Goal: Transaction & Acquisition: Purchase product/service

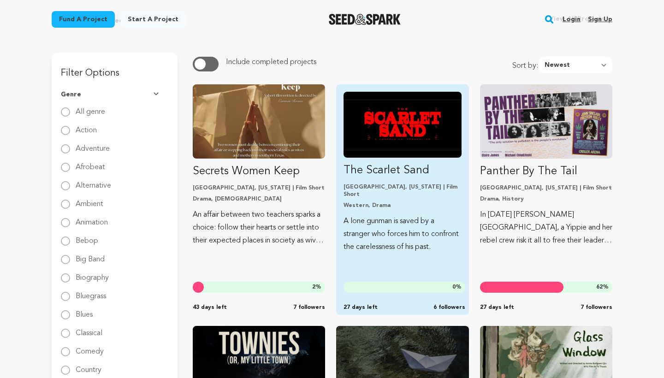
scroll to position [80, 0]
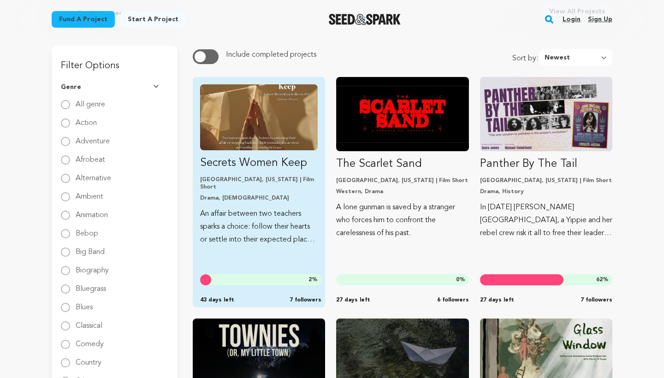
click at [269, 102] on img "Fund Secrets Women Keep" at bounding box center [259, 117] width 118 height 66
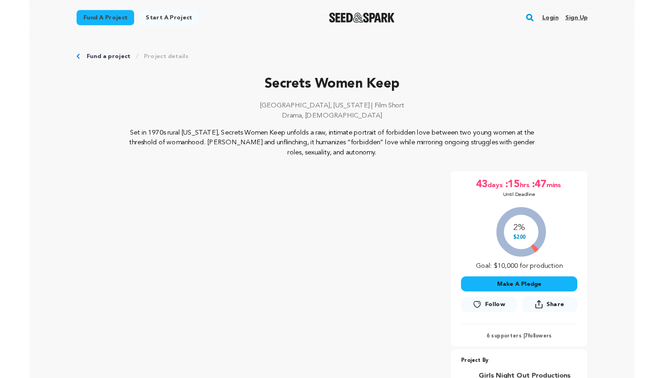
scroll to position [122, 0]
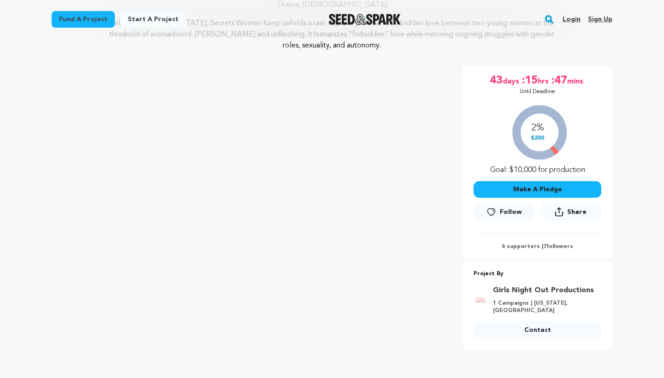
click at [382, 16] on img "Seed&Spark Homepage" at bounding box center [365, 19] width 72 height 11
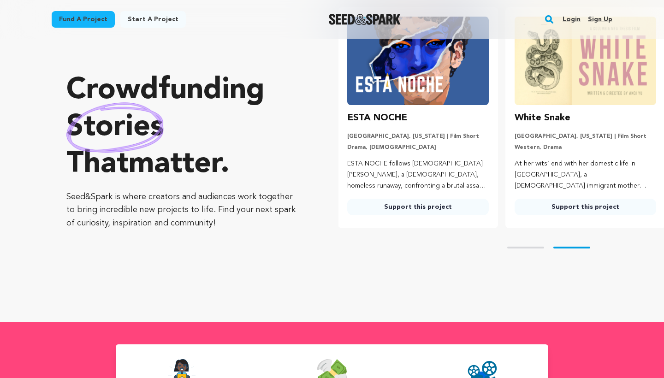
scroll to position [59, 0]
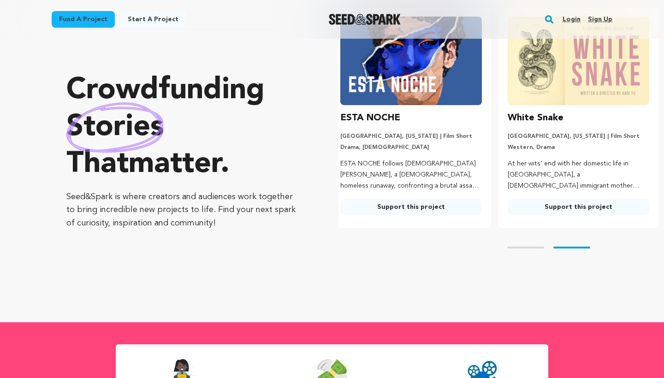
click at [400, 89] on img at bounding box center [412, 61] width 142 height 89
click at [371, 146] on p "Drama, LGBTQ" at bounding box center [412, 147] width 142 height 7
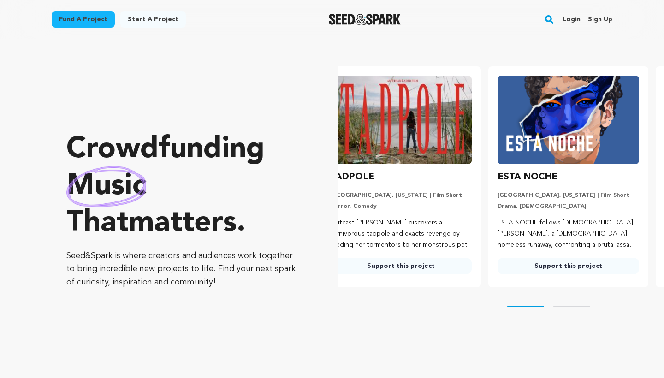
scroll to position [0, 0]
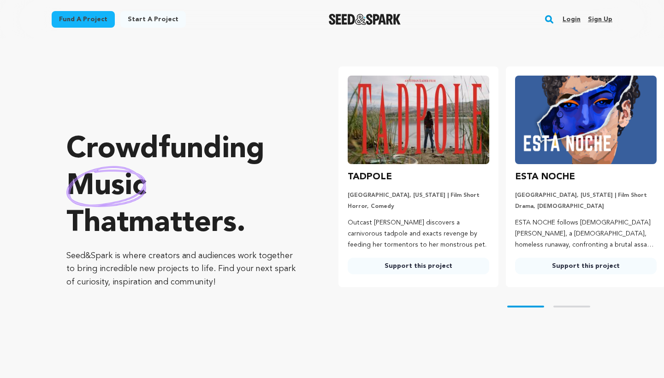
click at [558, 258] on link "Support this project" at bounding box center [586, 266] width 142 height 17
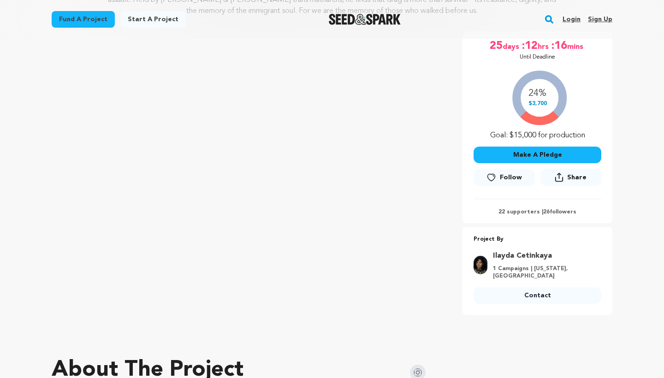
scroll to position [156, 0]
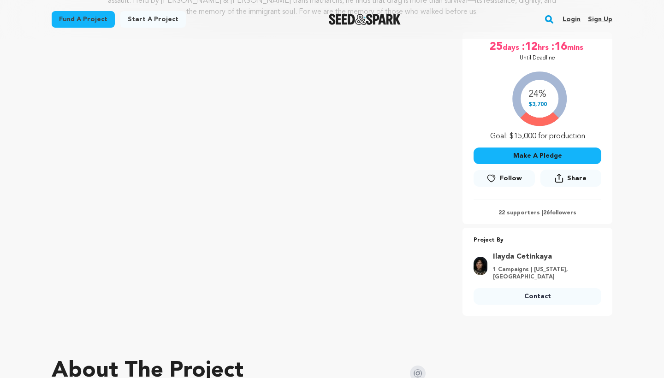
click at [363, 23] on img "Seed&Spark Homepage" at bounding box center [365, 19] width 72 height 11
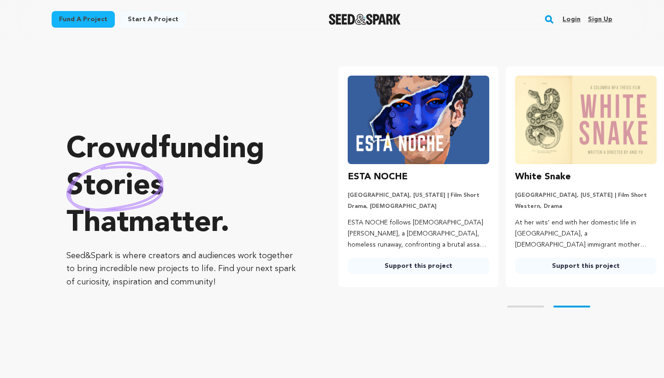
click at [577, 269] on link "Support this project" at bounding box center [586, 266] width 142 height 17
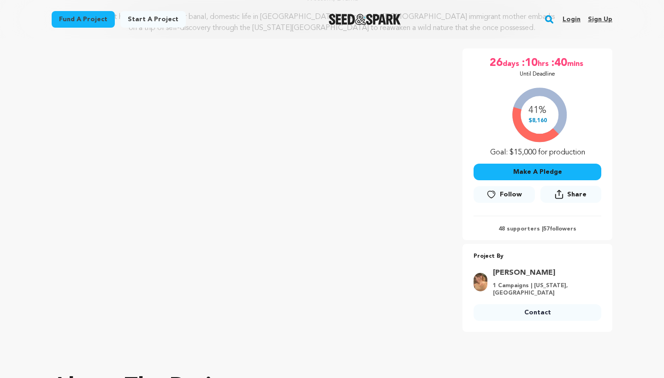
scroll to position [128, 0]
click at [339, 12] on div at bounding box center [365, 19] width 128 height 24
click at [340, 18] on img "Seed&Spark Homepage" at bounding box center [365, 19] width 72 height 11
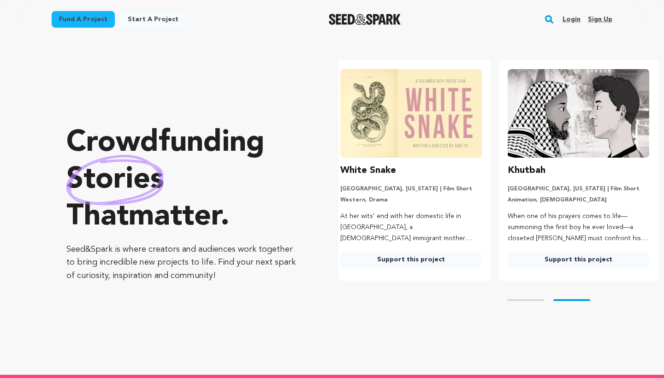
scroll to position [0, 175]
click at [592, 257] on link "Support this project" at bounding box center [579, 259] width 142 height 17
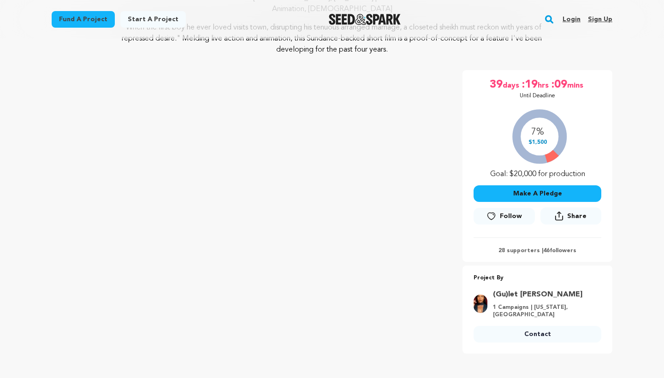
scroll to position [118, 0]
click at [359, 21] on img "Seed&Spark Homepage" at bounding box center [365, 19] width 72 height 11
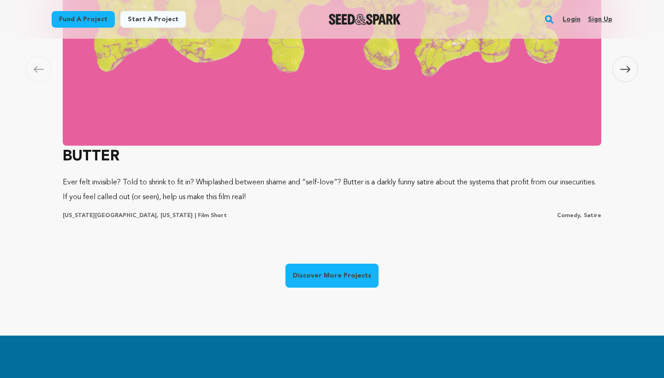
scroll to position [690, 0]
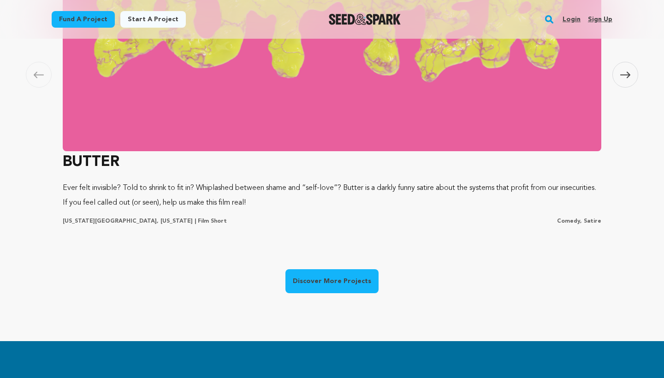
click at [367, 138] on img at bounding box center [332, 26] width 539 height 249
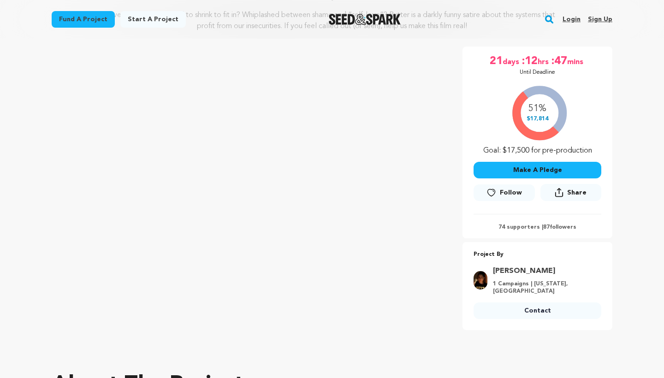
scroll to position [162, 0]
